Goal: Transaction & Acquisition: Download file/media

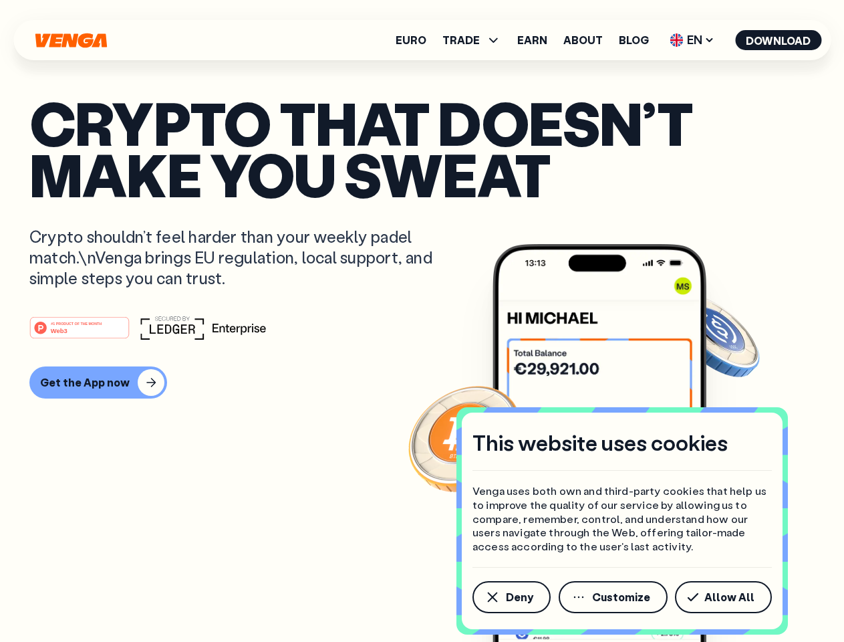
click at [422, 321] on div "#1 PRODUCT OF THE MONTH Web3" at bounding box center [421, 328] width 785 height 24
click at [511, 597] on span "Deny" at bounding box center [519, 597] width 27 height 11
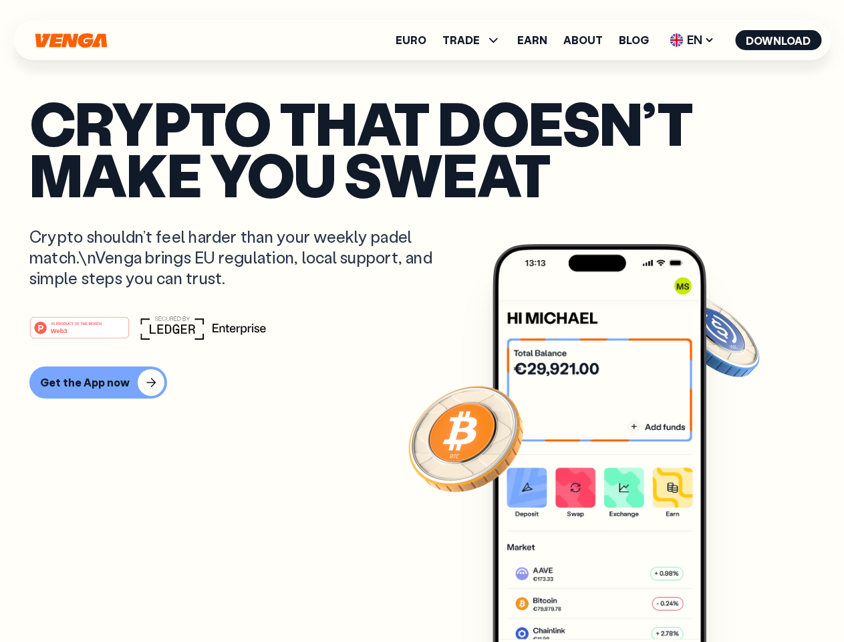
click at [614, 597] on img at bounding box center [600, 468] width 214 height 448
click at [726, 597] on article "Crypto that doesn’t make you sweat Crypto shouldn’t feel harder than your weekl…" at bounding box center [421, 347] width 785 height 501
click at [476, 40] on span "TRADE" at bounding box center [461, 40] width 37 height 11
click at [693, 40] on span "EN" at bounding box center [692, 39] width 54 height 21
click at [779, 40] on button "Download" at bounding box center [778, 40] width 86 height 20
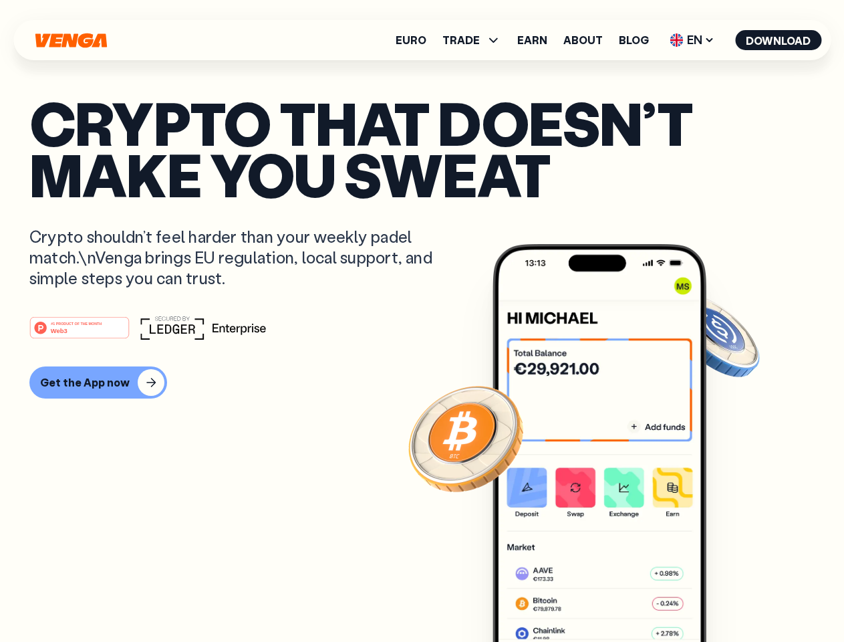
click at [422, 357] on div "#1 PRODUCT OF THE MONTH Web3 Get the App now" at bounding box center [421, 357] width 785 height 83
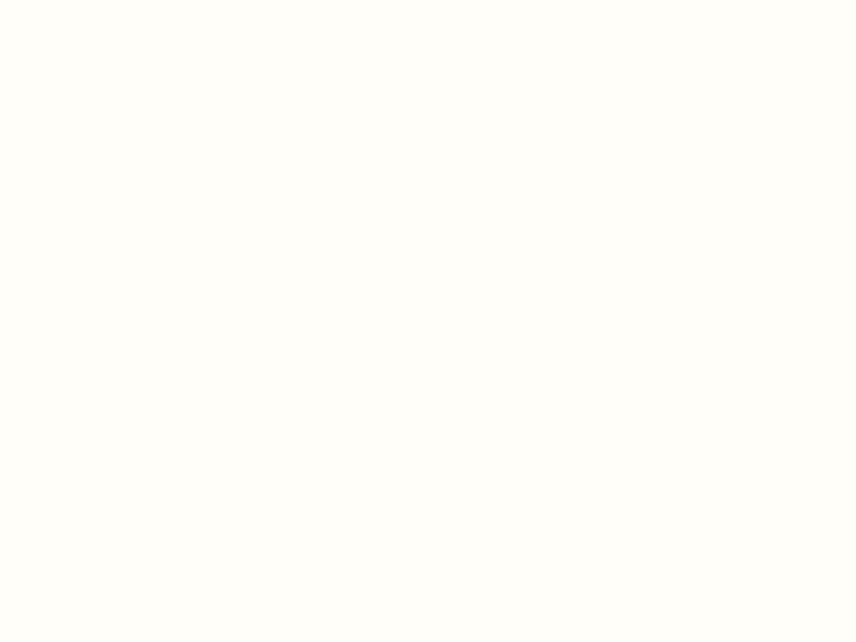
click at [96, 0] on html "This website uses cookies Venga uses both own and third-party cookies that help…" at bounding box center [428, 0] width 856 height 0
click at [82, 0] on html "This website uses cookies Venga uses both own and third-party cookies that help…" at bounding box center [428, 0] width 856 height 0
